Goal: Check status

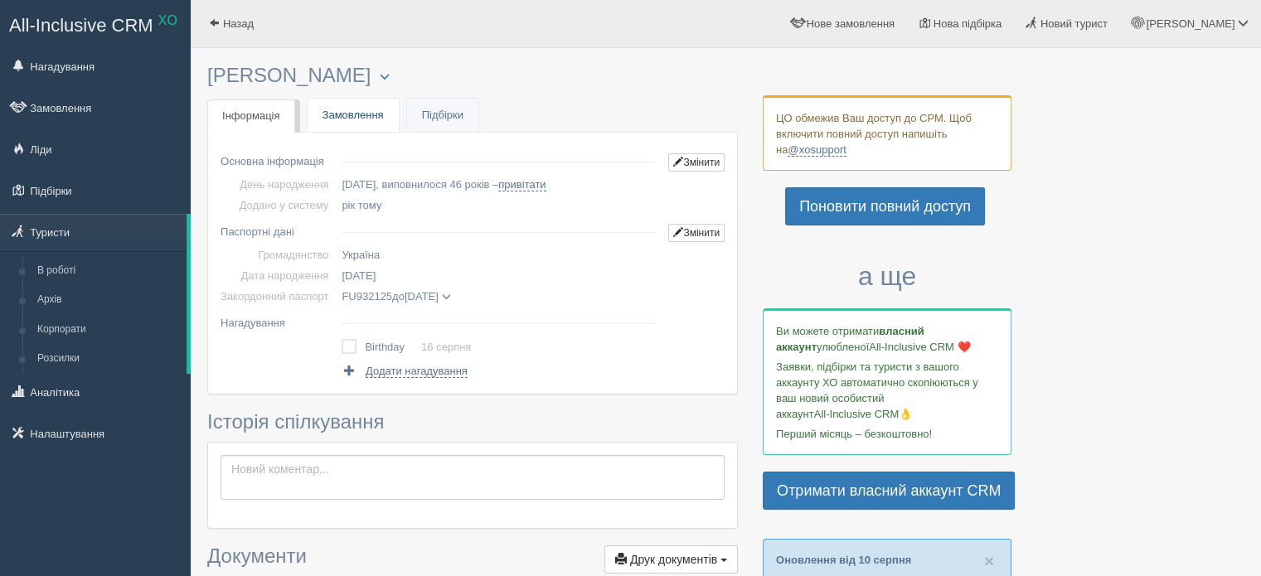
click at [362, 122] on link "Замовлення" at bounding box center [353, 116] width 91 height 34
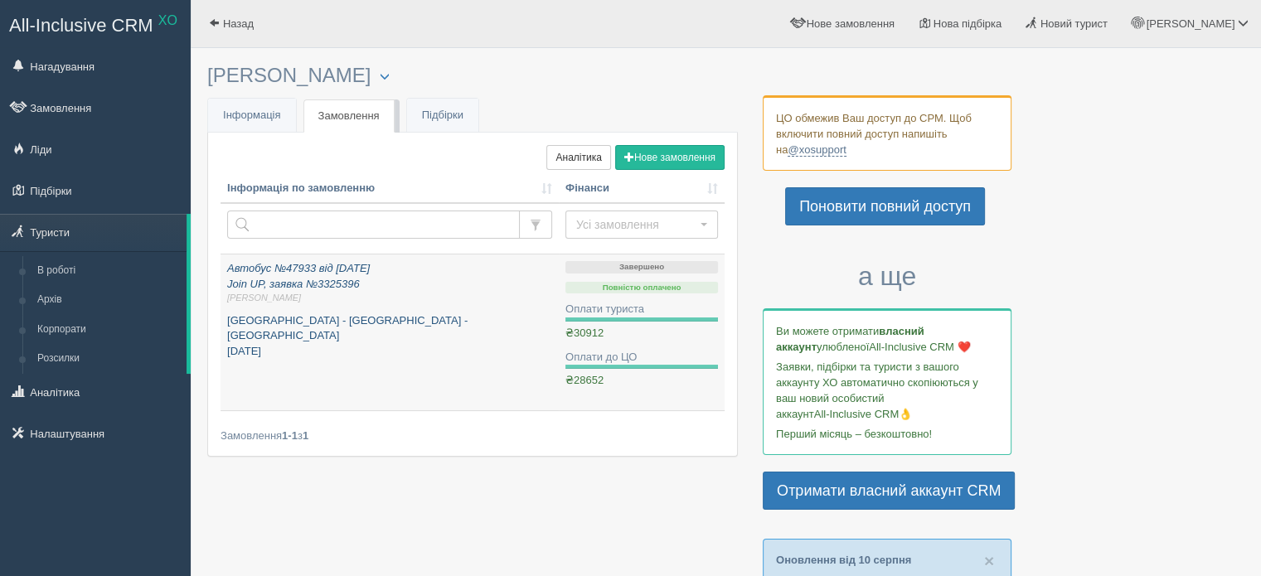
click at [320, 279] on icon "Автобус №47933 від [DATE] Join UP, заявка №3325396 [PERSON_NAME]" at bounding box center [389, 283] width 325 height 43
